Goal: Information Seeking & Learning: Learn about a topic

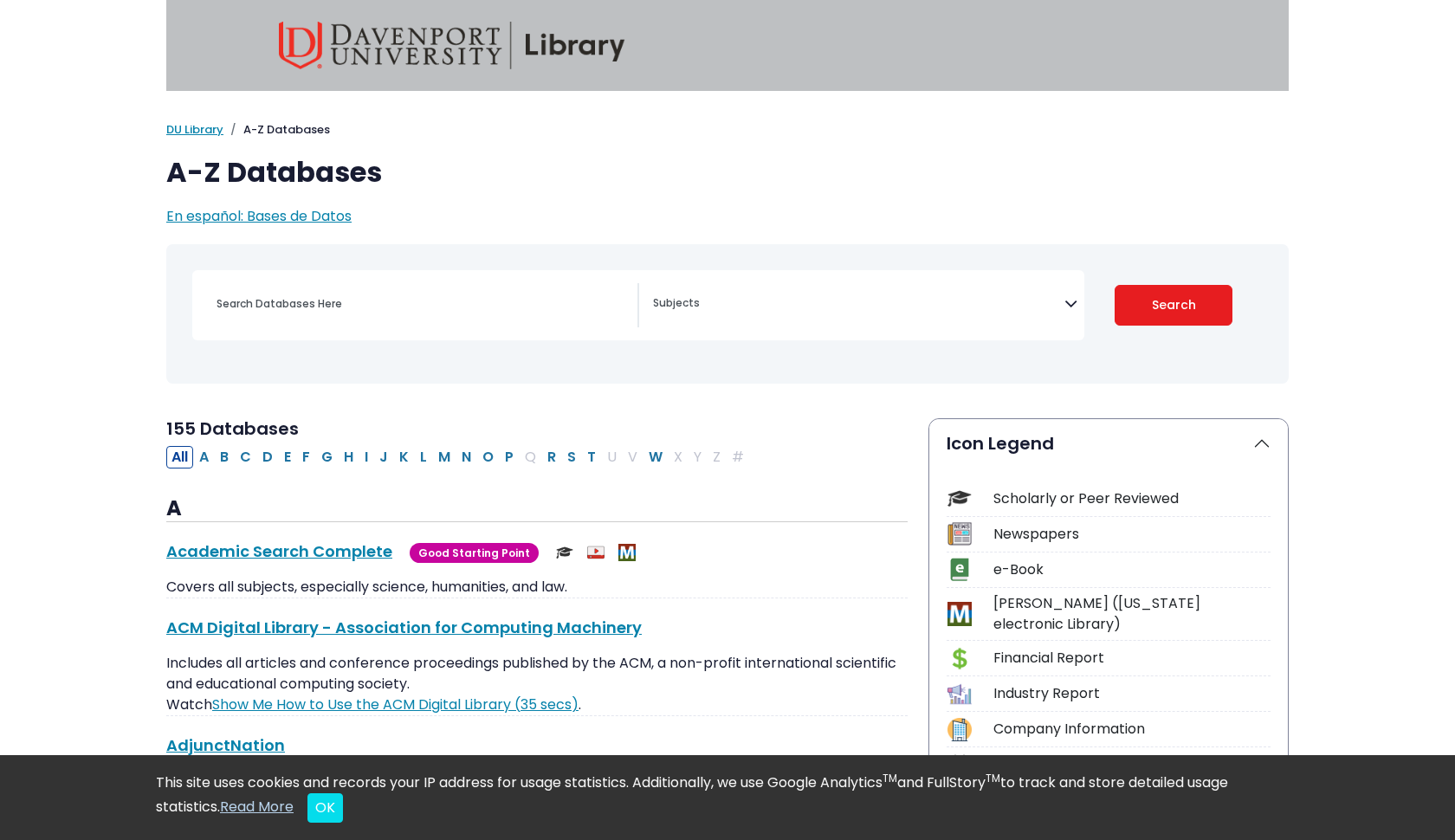
select select "Database Subject Filter"
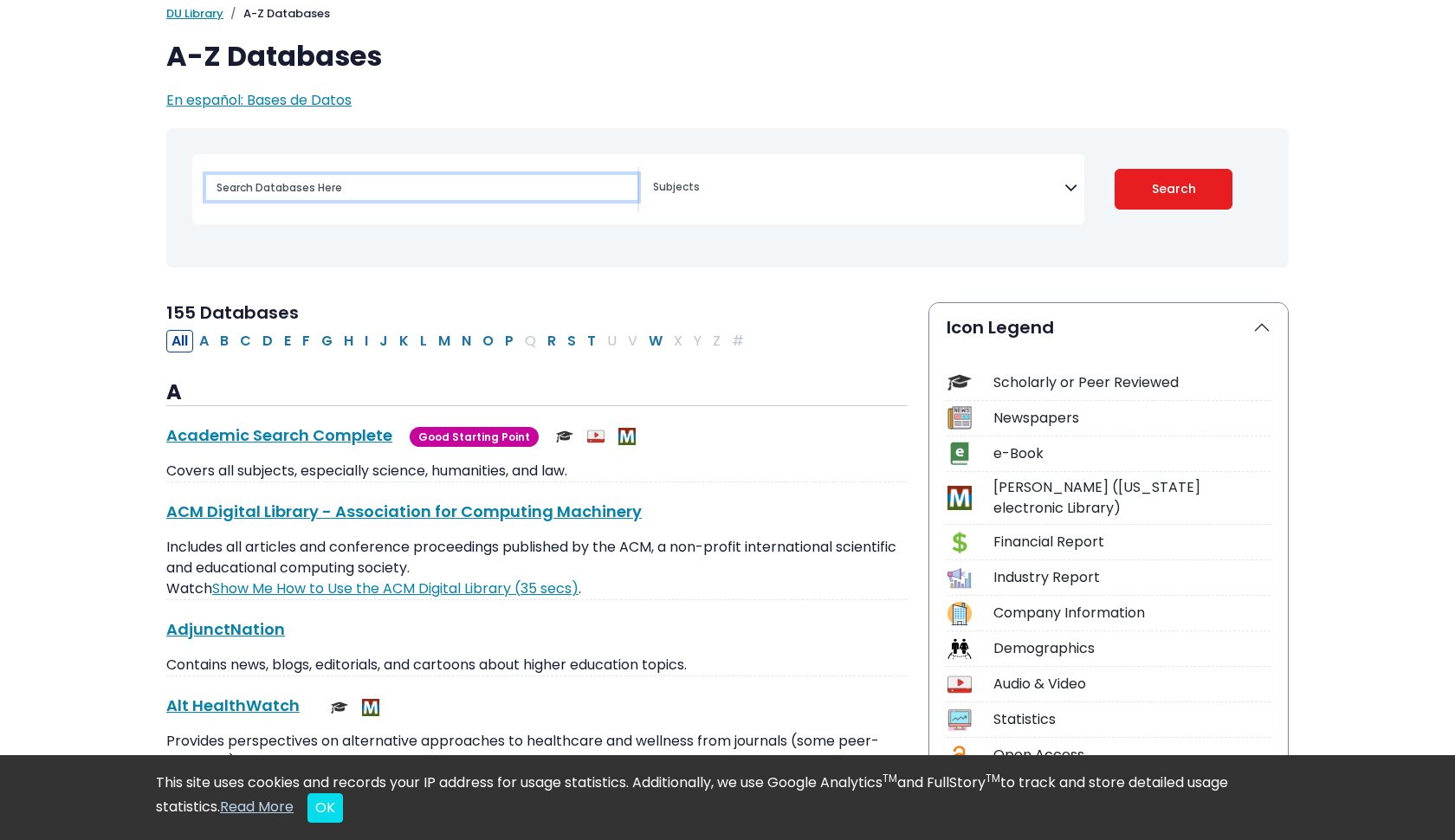
click at [415, 182] on input "Search database by title or keyword" at bounding box center [422, 188] width 431 height 26
type input "negative effects of social media on teens"
click at [1173, 188] on button "Search" at bounding box center [1173, 188] width 118 height 41
select select "Database Subject Filter"
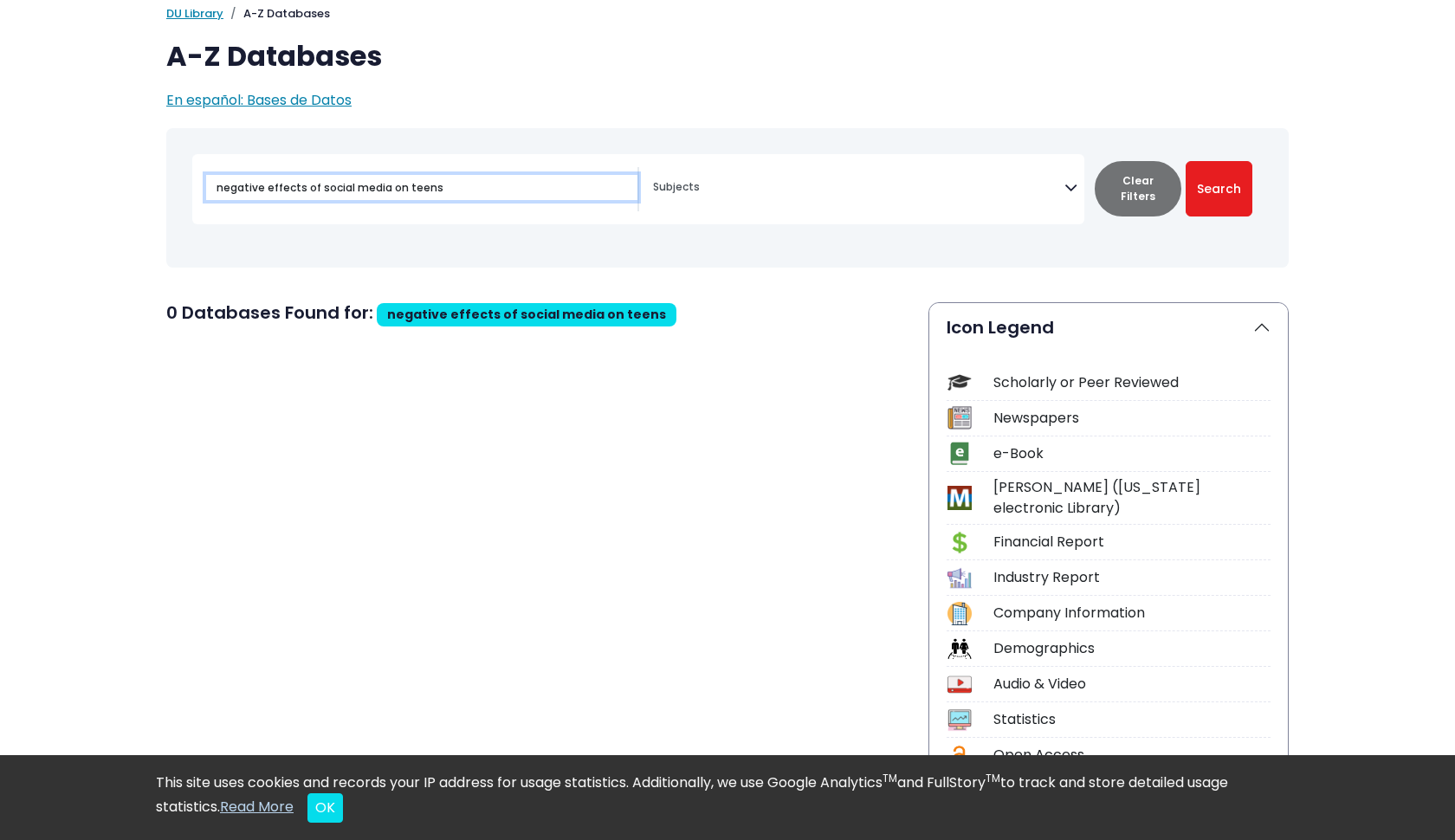
click at [545, 189] on input "negative effects of social media on teens" at bounding box center [422, 188] width 431 height 26
type input "negative effects of social media"
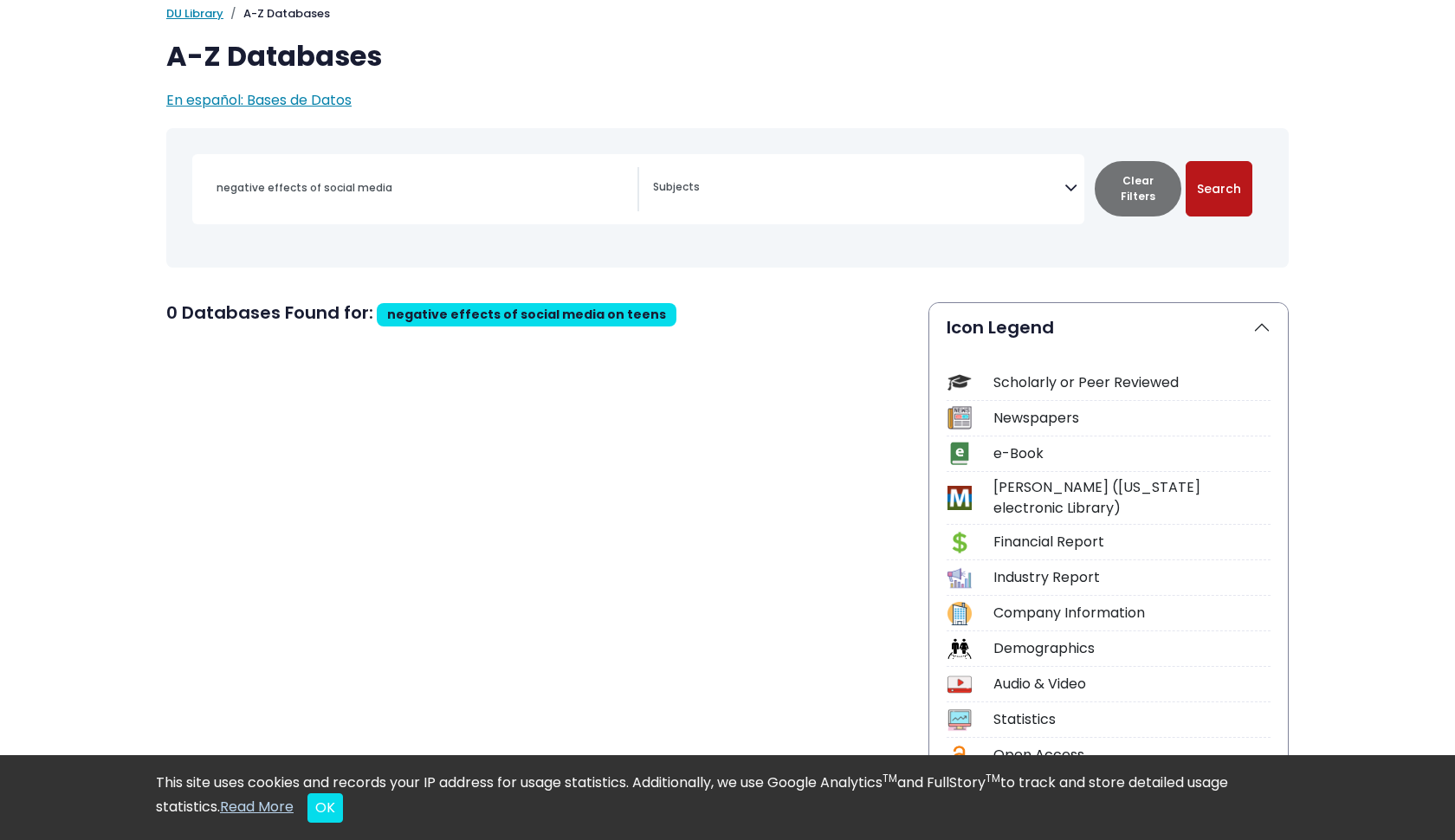
click at [1214, 184] on button "Search" at bounding box center [1218, 188] width 66 height 55
select select "Database Subject Filter"
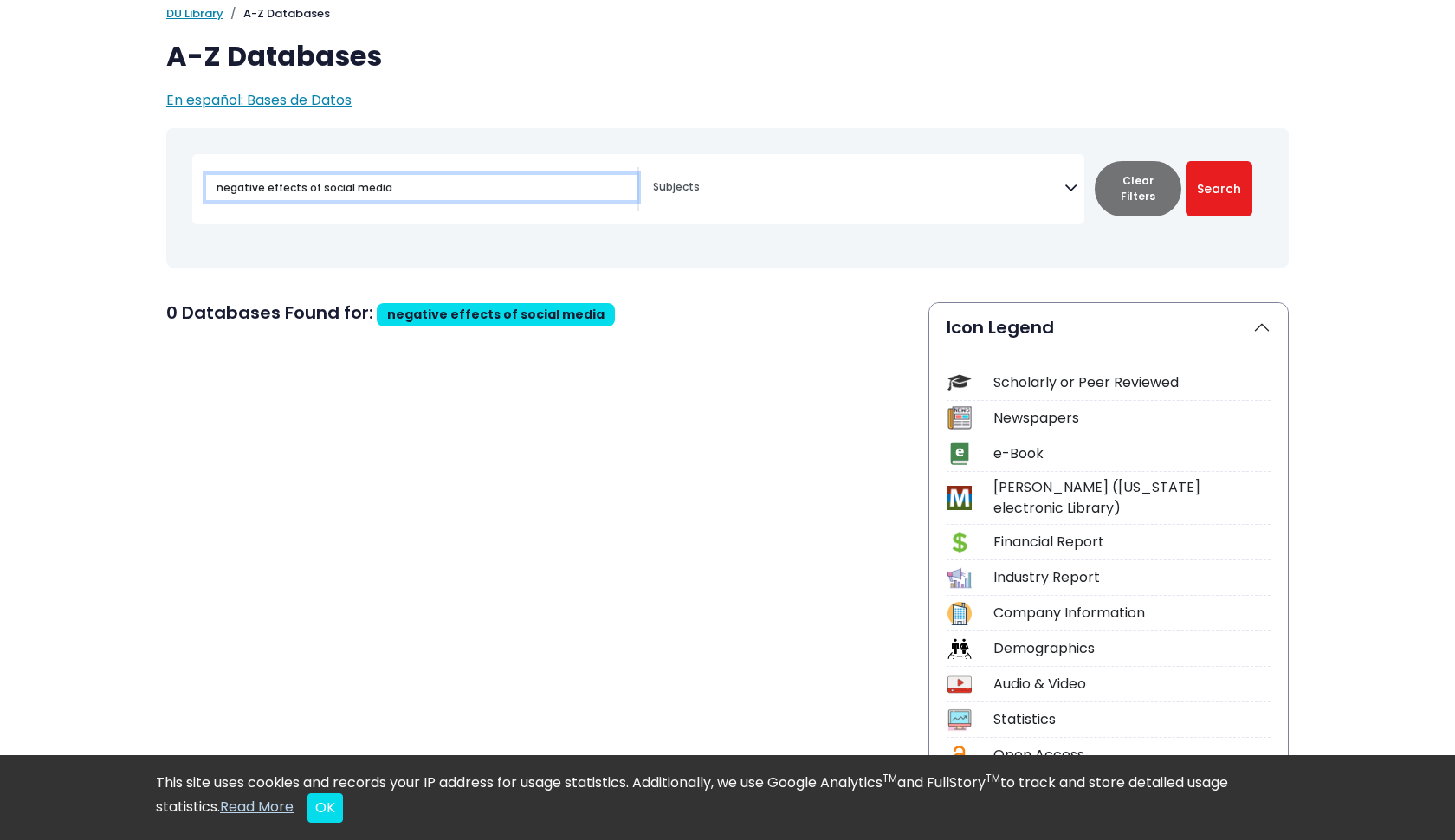
click at [439, 188] on input "negative effects of social media" at bounding box center [422, 188] width 431 height 26
click at [311, 182] on input "negative effects of social media" at bounding box center [422, 188] width 431 height 26
click at [222, 190] on input "f social media" at bounding box center [422, 188] width 431 height 26
type input "social media"
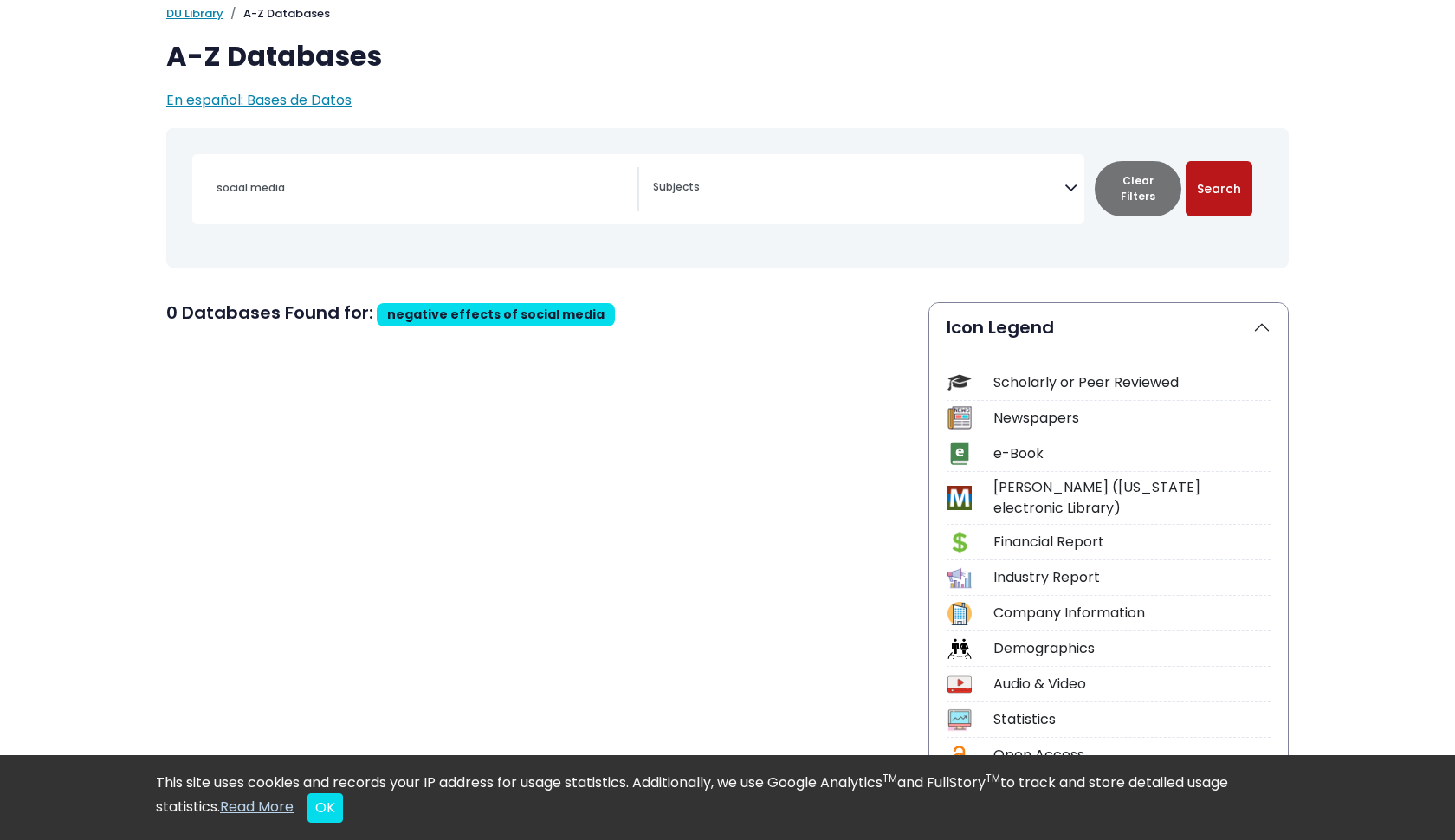
click at [1215, 187] on button "Search" at bounding box center [1218, 188] width 66 height 55
select select "Database Subject Filter"
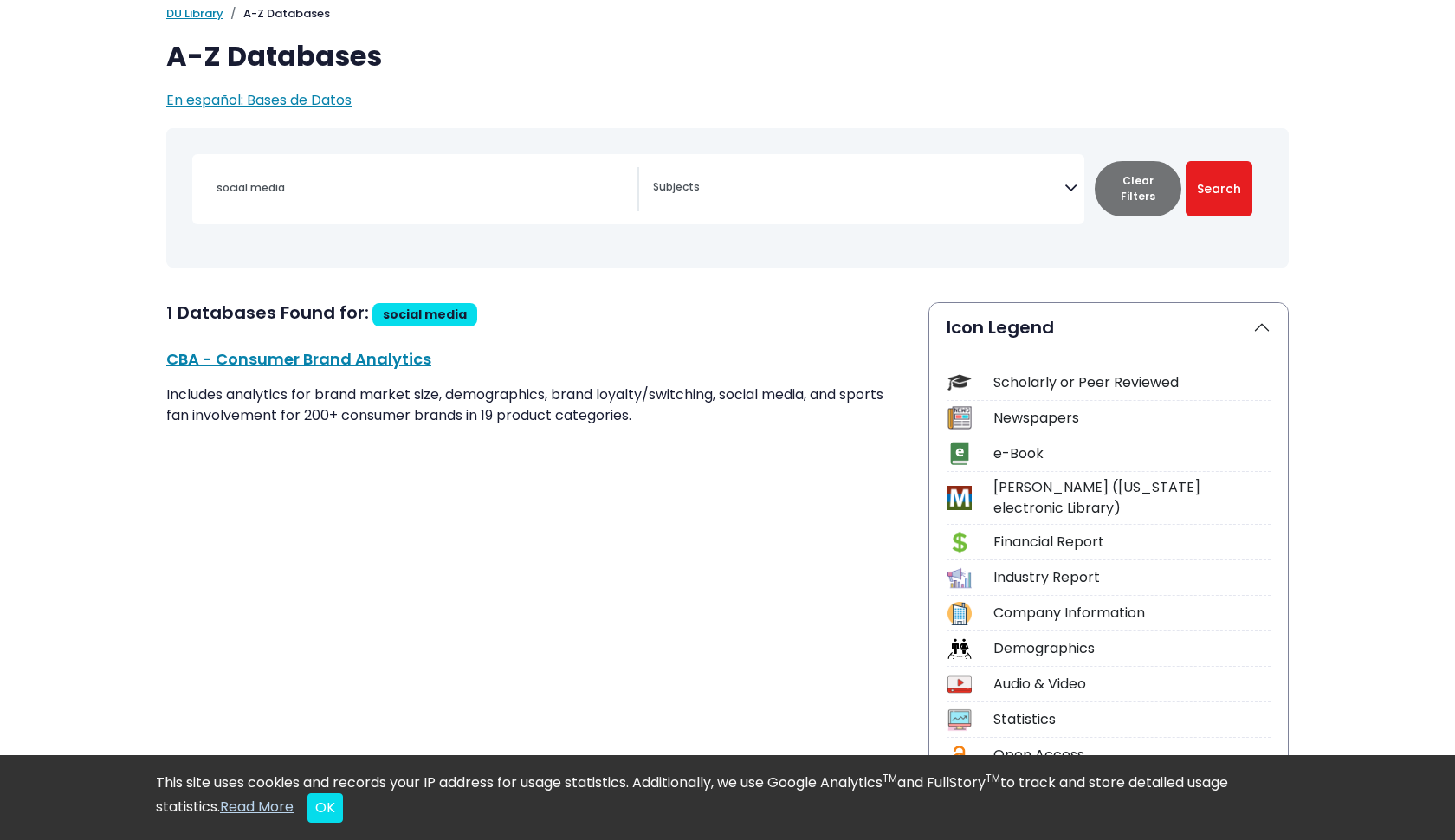
click at [1071, 177] on icon "Search filters" at bounding box center [1070, 184] width 13 height 26
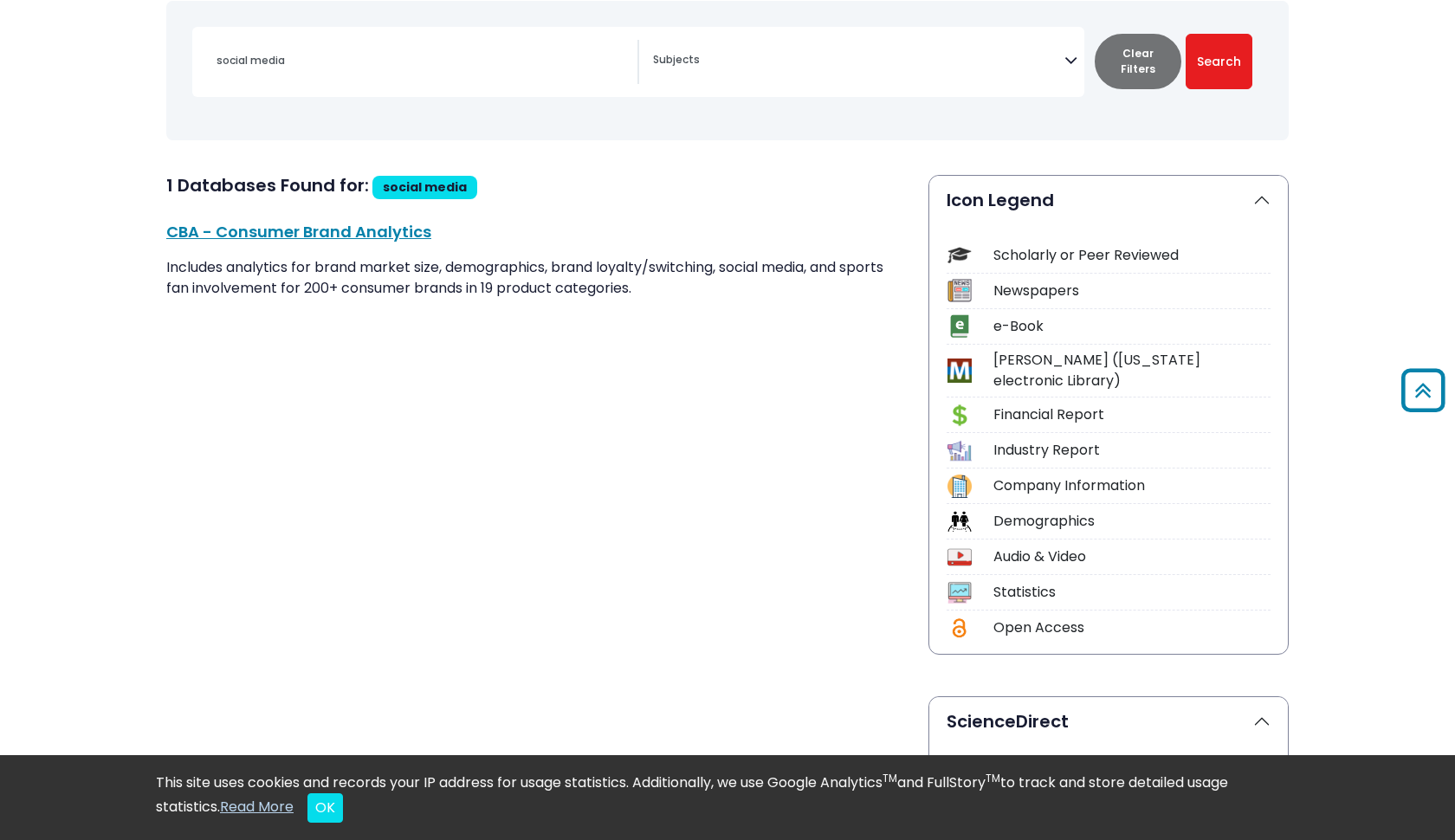
click at [1124, 68] on button "Clear Filters" at bounding box center [1137, 62] width 86 height 55
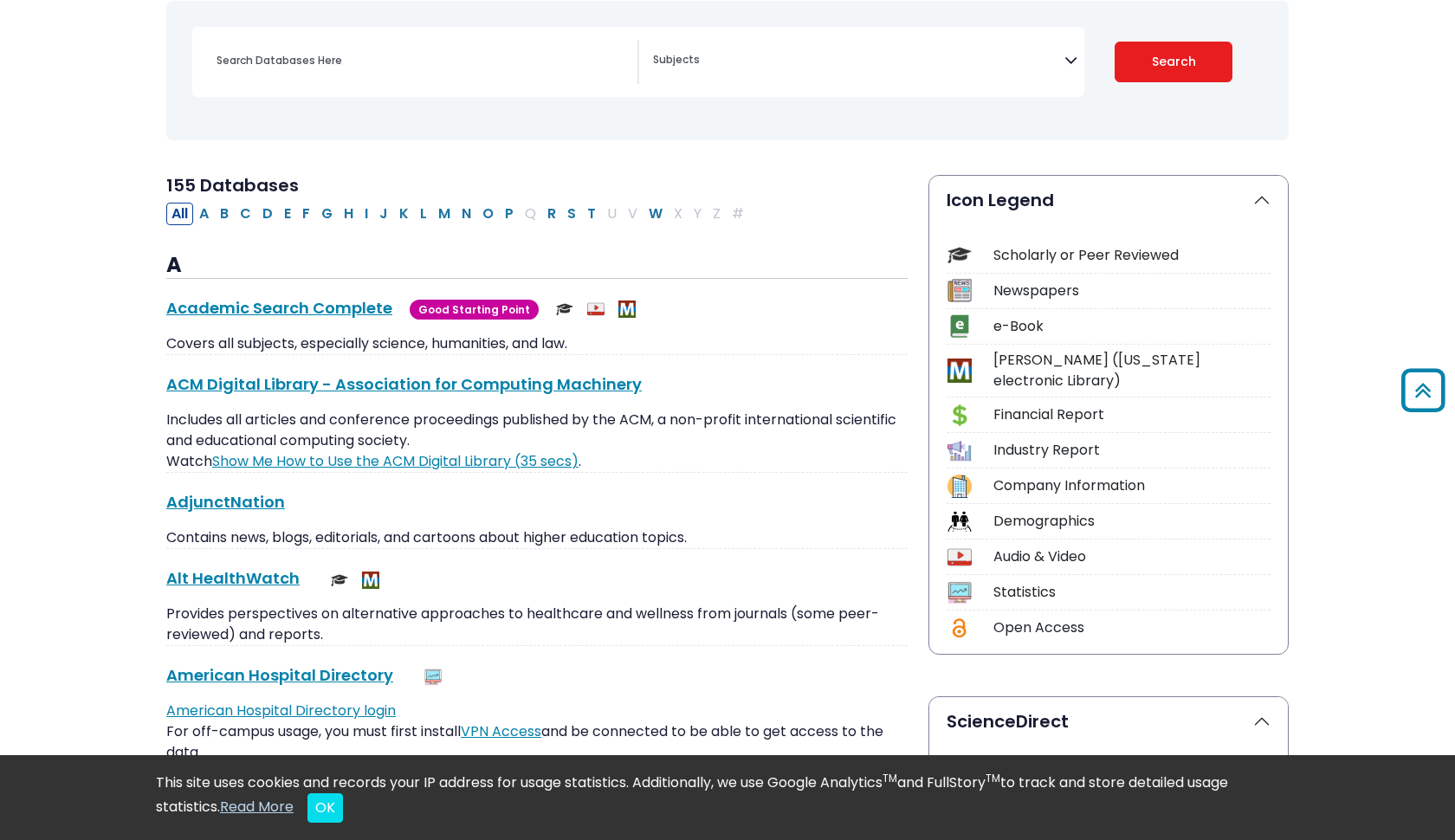
click at [1067, 55] on icon "Search filters" at bounding box center [1070, 57] width 13 height 26
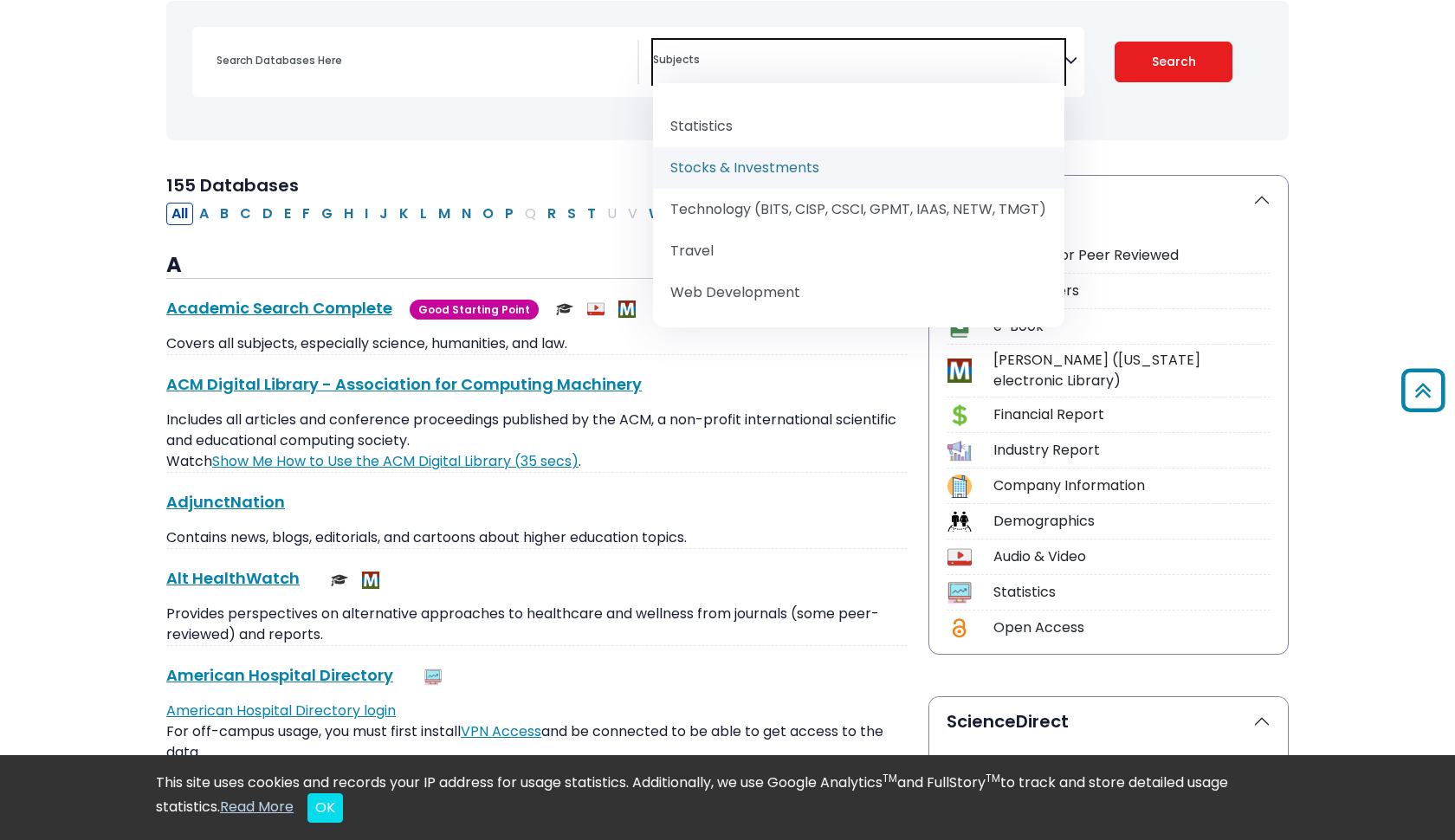
scroll to position [2297, 0]
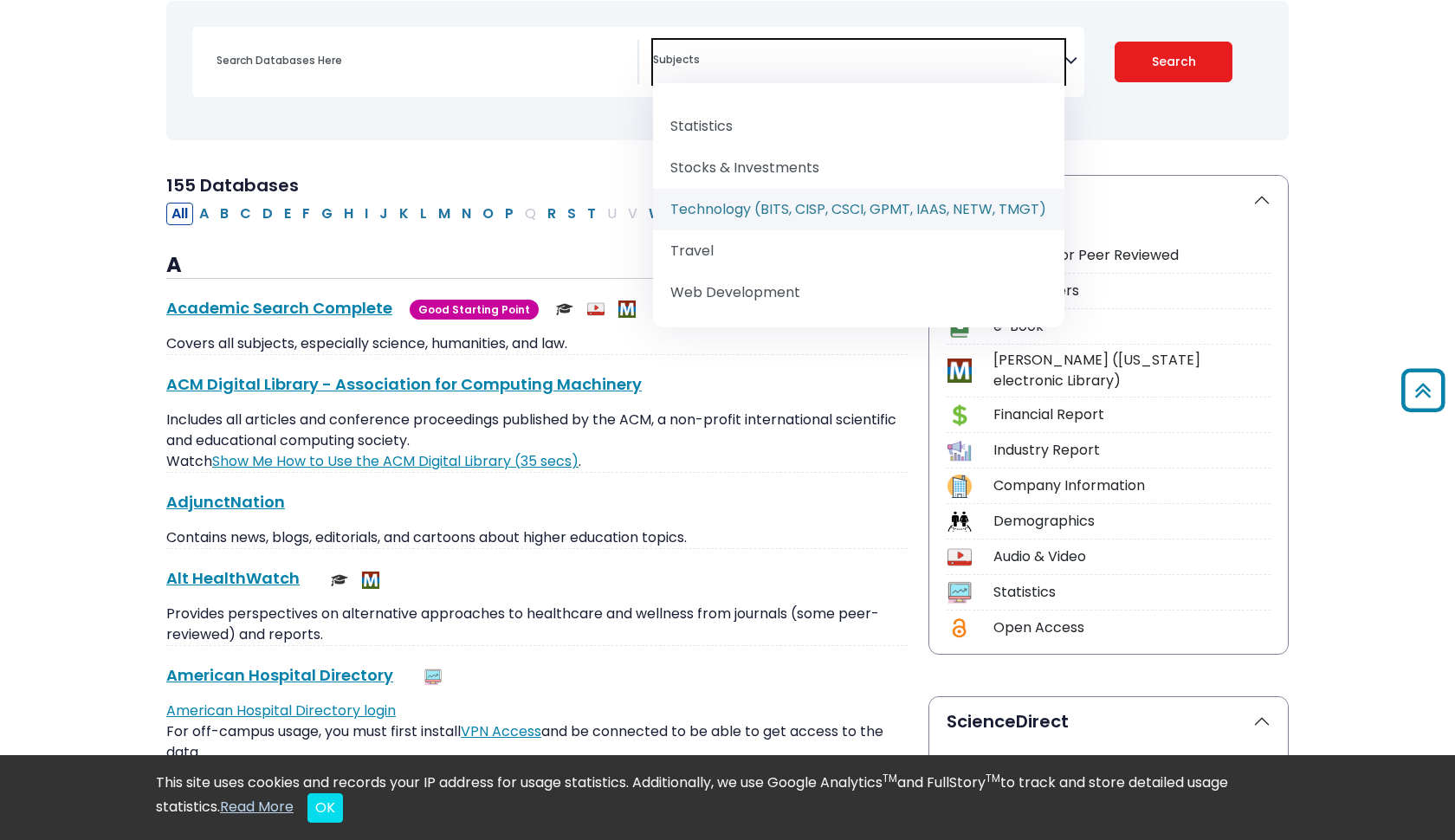
select select "219090"
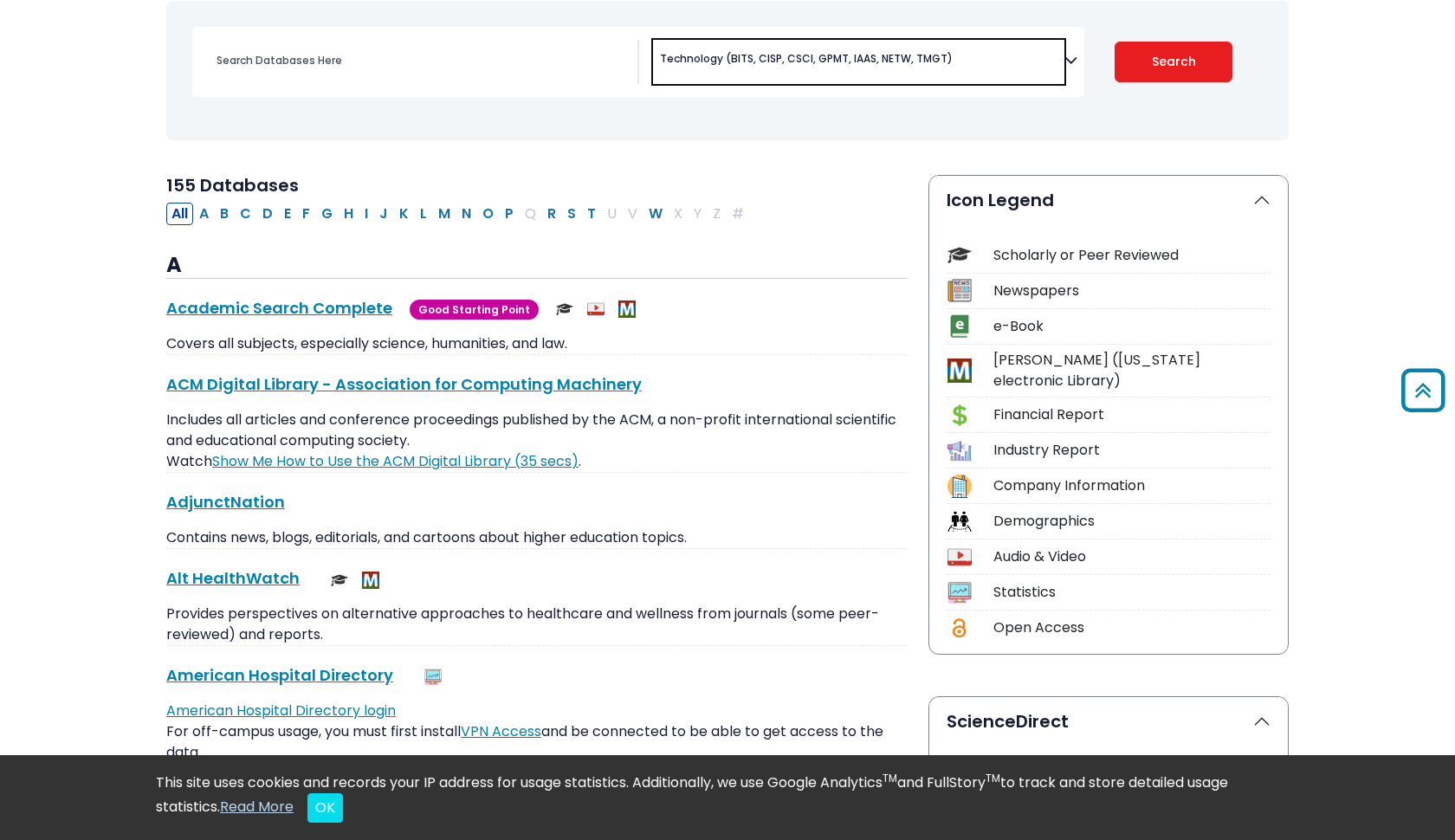
scroll to position [1184, 0]
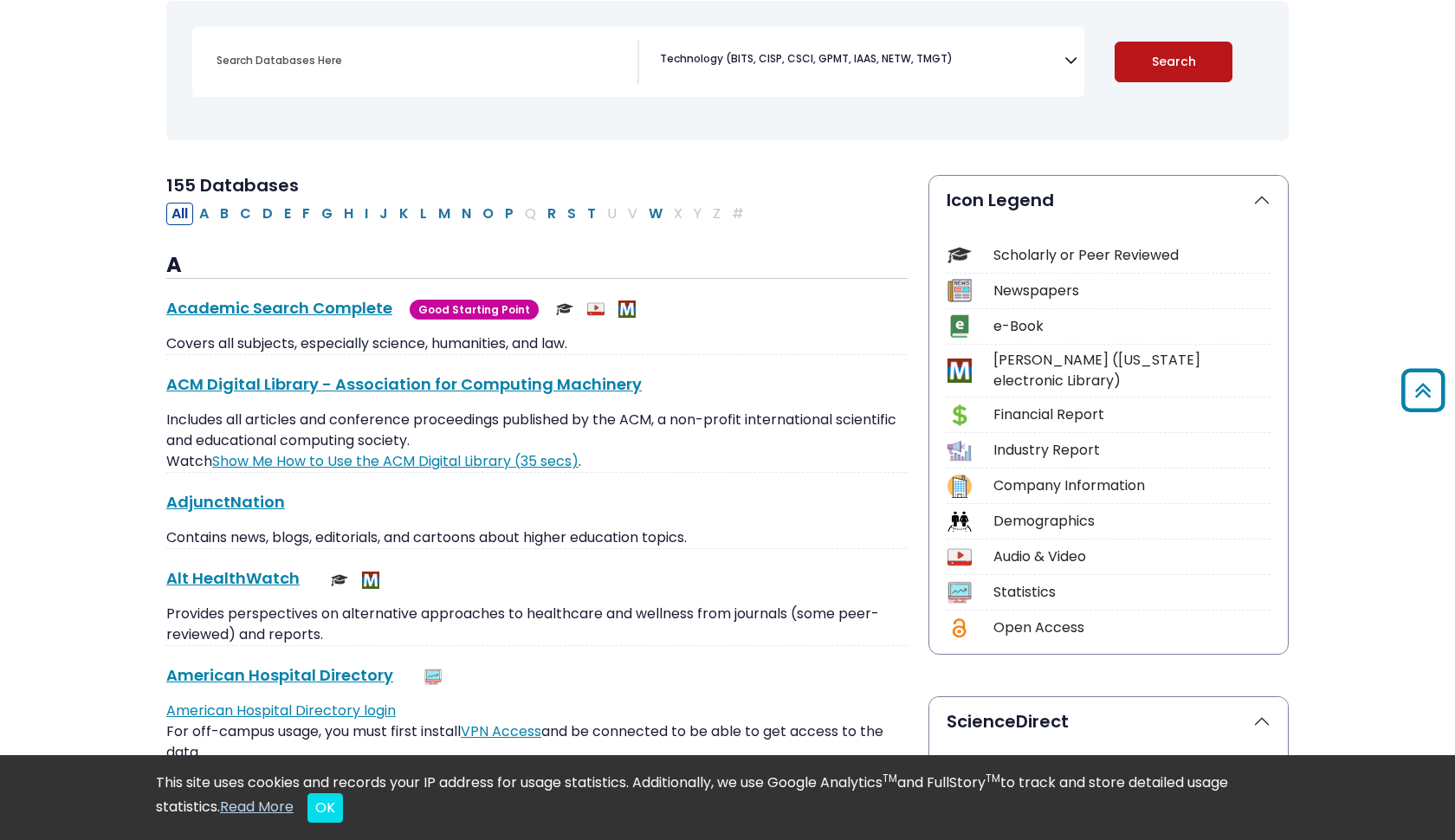
click at [1190, 54] on button "Search" at bounding box center [1173, 62] width 118 height 41
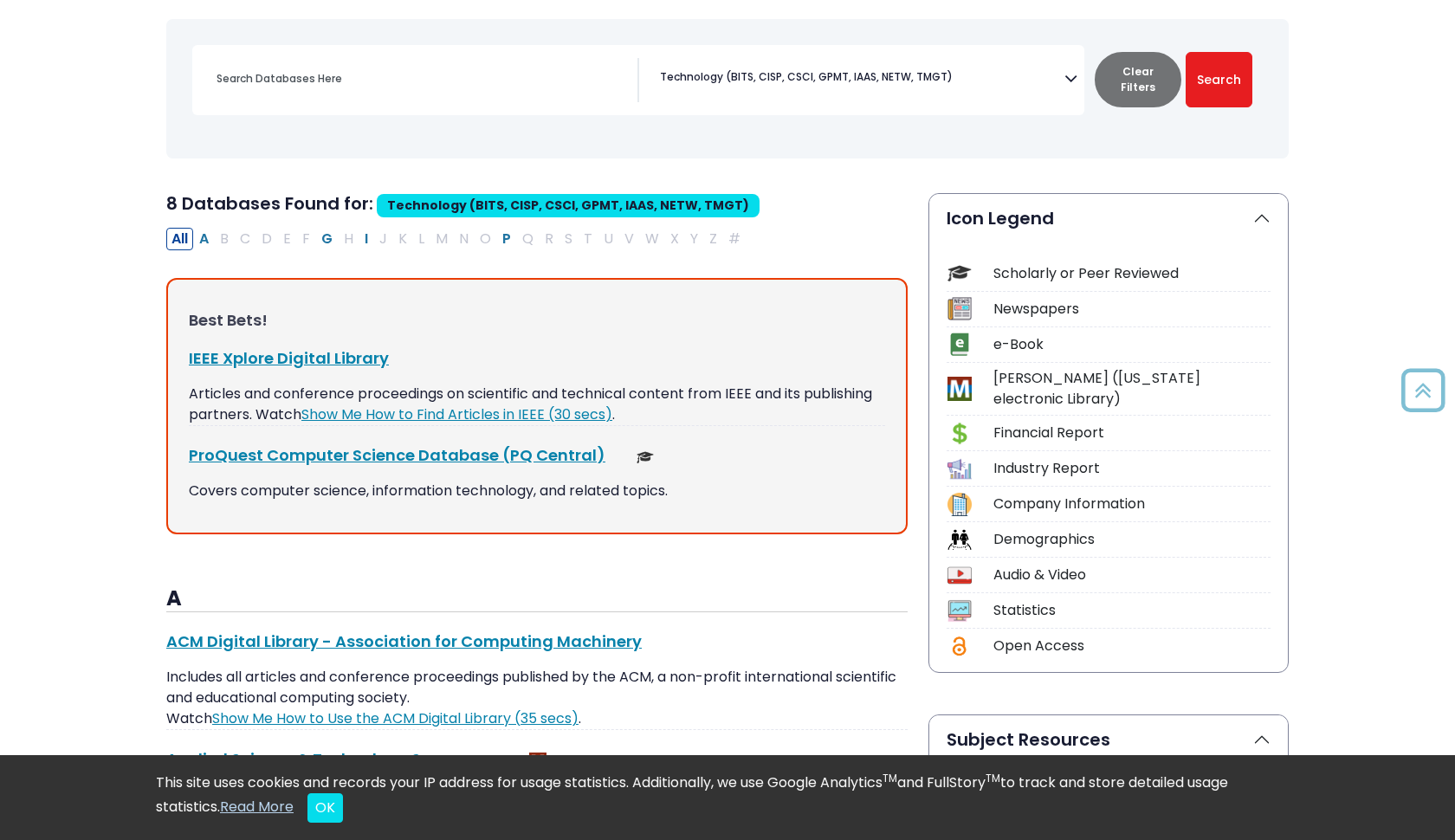
scroll to position [227, 0]
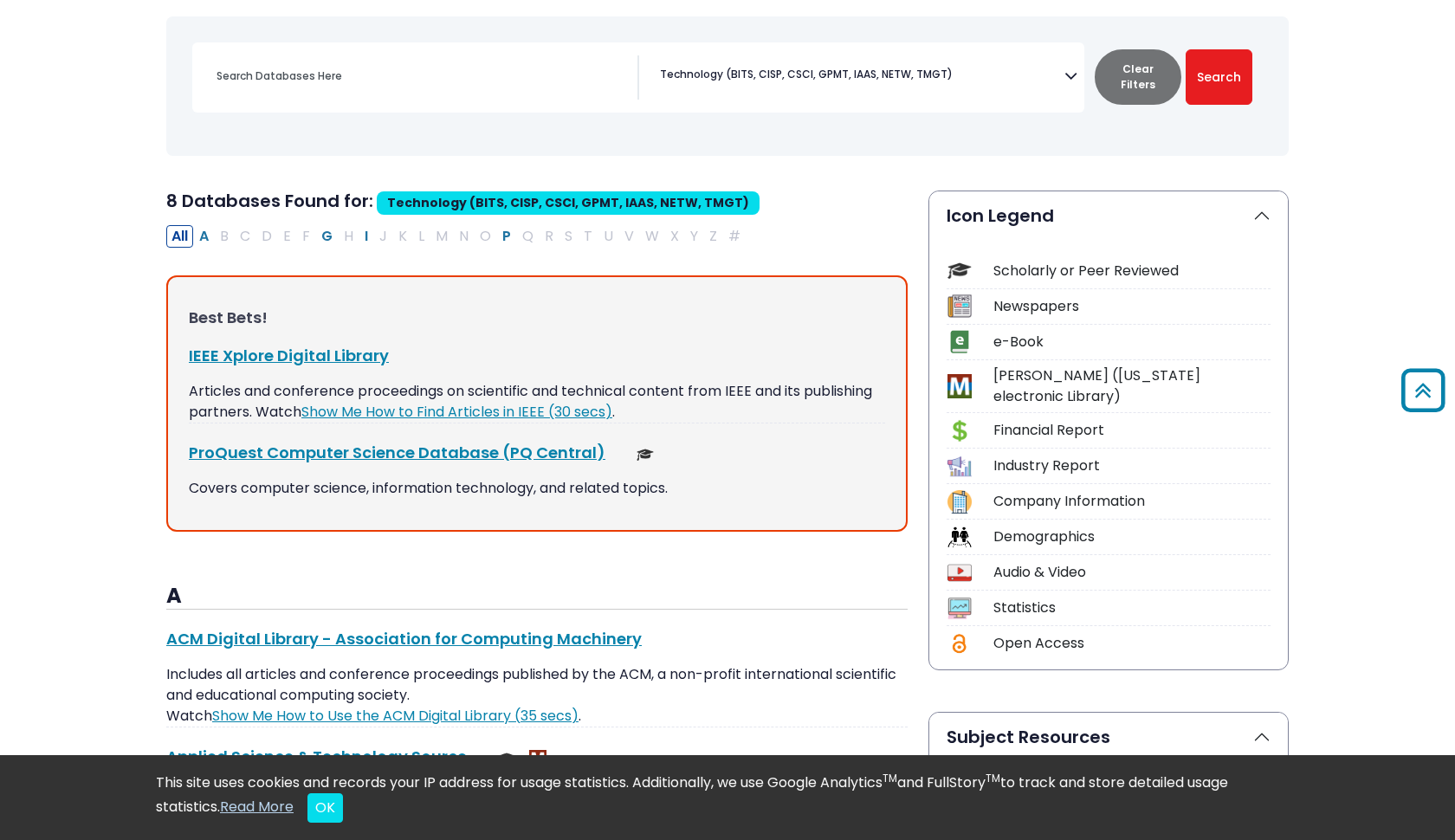
click at [1062, 71] on span "× Technology (BITS, CISP, CSCI, GPMT, IAAS, NETW, TMGT)" at bounding box center [858, 77] width 411 height 45
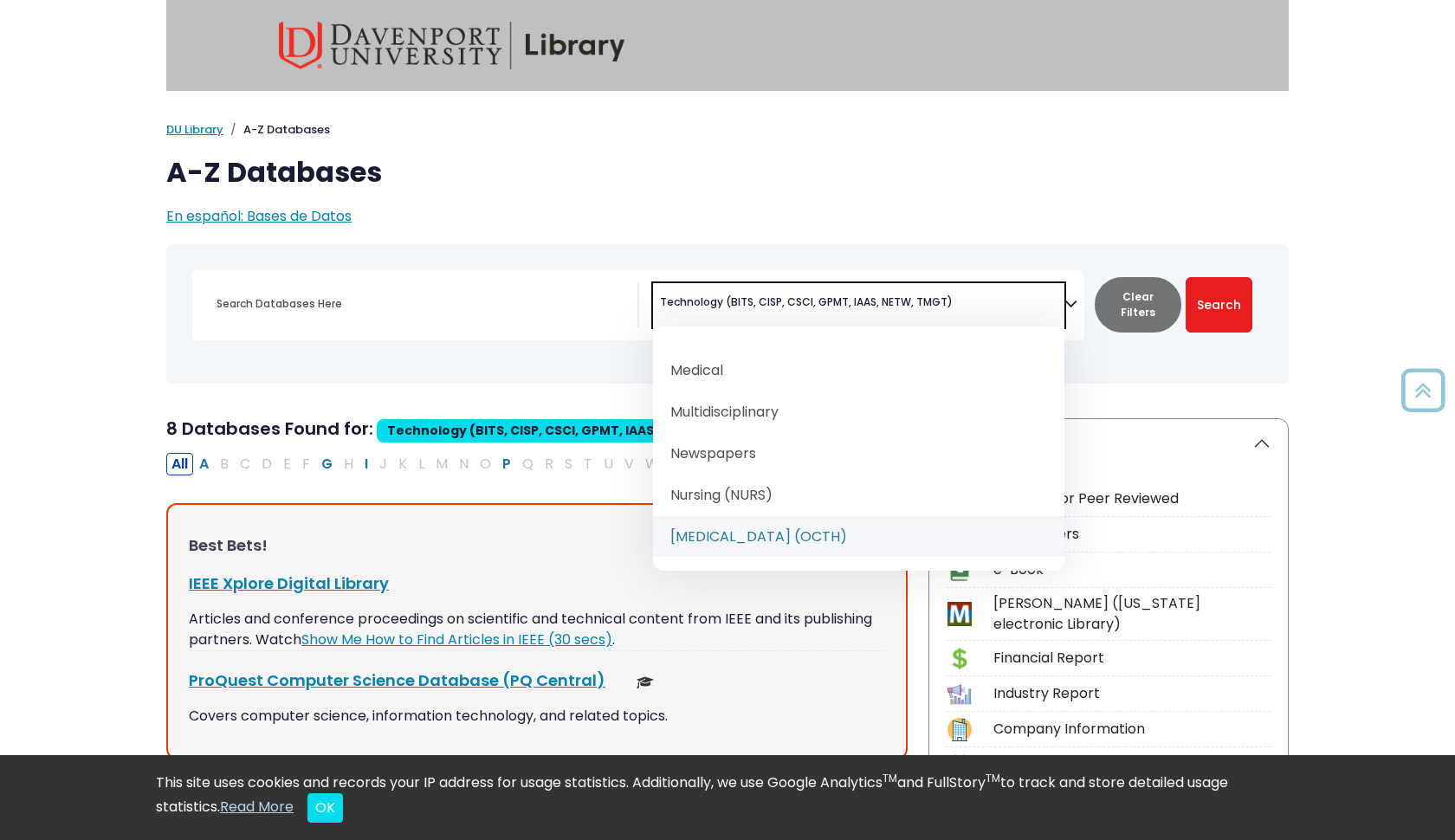
scroll to position [0, 0]
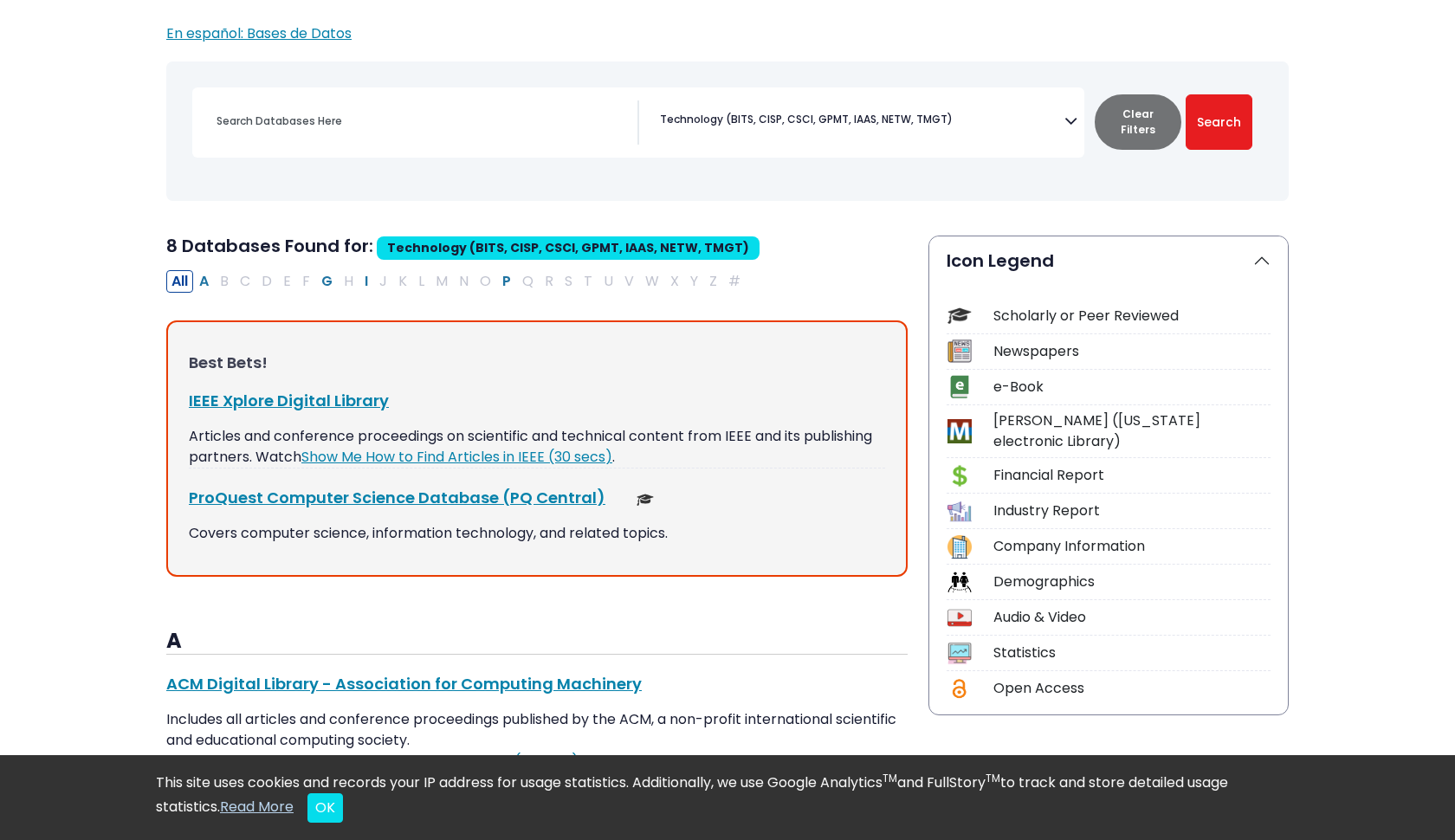
click at [564, 510] on div "Best Bets! IEEE Xplore Digital Library This link opens in a new window Articles…" at bounding box center [536, 448] width 741 height 257
